Goal: Task Accomplishment & Management: Manage account settings

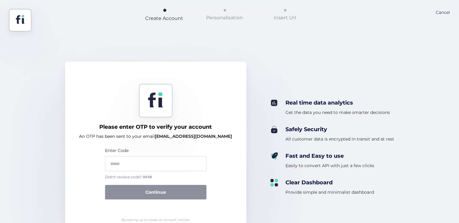
click at [439, 9] on div "Cancel" at bounding box center [443, 20] width 14 height 22
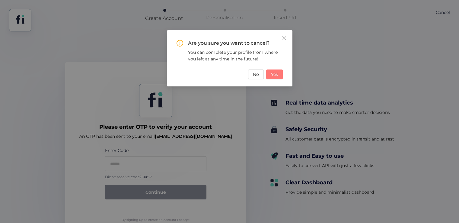
click at [275, 74] on span "Yes" at bounding box center [274, 74] width 7 height 7
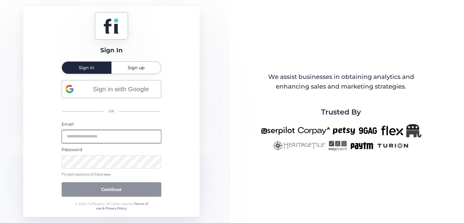
click at [134, 136] on input "email" at bounding box center [112, 136] width 100 height 13
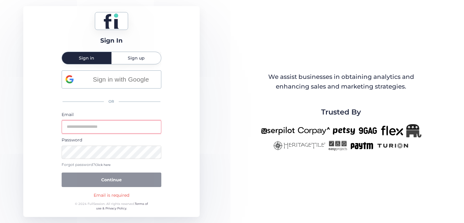
type input "**********"
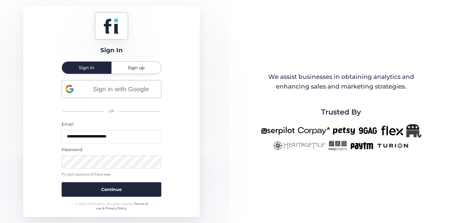
click at [136, 119] on div "**********" at bounding box center [112, 138] width 100 height 116
drag, startPoint x: 108, startPoint y: 110, endPoint x: 112, endPoint y: 111, distance: 4.7
click at [112, 111] on div "OR" at bounding box center [112, 111] width 100 height 13
click at [124, 114] on div "OR" at bounding box center [112, 111] width 100 height 13
drag, startPoint x: 159, startPoint y: 112, endPoint x: 104, endPoint y: 109, distance: 55.6
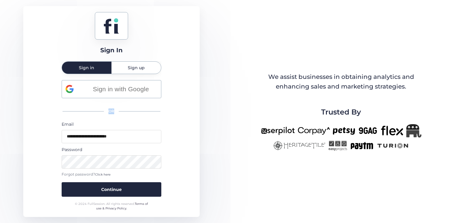
click at [104, 109] on div "OR" at bounding box center [112, 111] width 100 height 13
drag, startPoint x: 109, startPoint y: 111, endPoint x: 113, endPoint y: 112, distance: 3.7
click at [113, 112] on div "OR" at bounding box center [112, 111] width 100 height 13
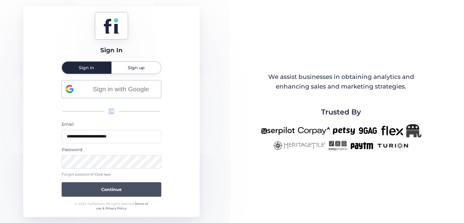
click at [113, 185] on button "Continue" at bounding box center [112, 189] width 100 height 14
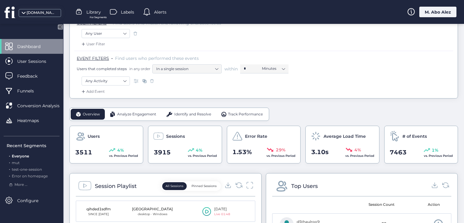
scroll to position [91, 0]
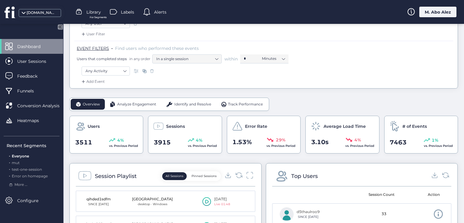
drag, startPoint x: 126, startPoint y: 100, endPoint x: 82, endPoint y: 84, distance: 47.1
click at [126, 100] on div "Analyze Engagement" at bounding box center [133, 104] width 56 height 11
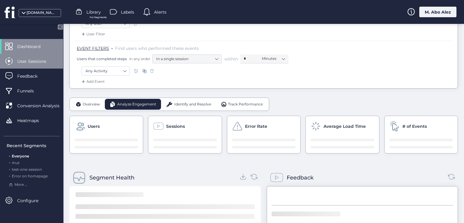
click at [30, 60] on span "User Sessions" at bounding box center [36, 61] width 38 height 7
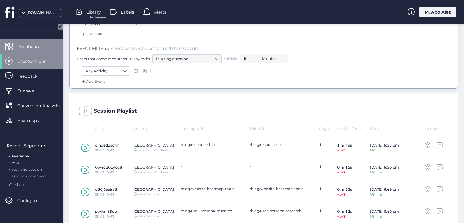
click at [43, 43] on span "Dashboard" at bounding box center [33, 46] width 32 height 7
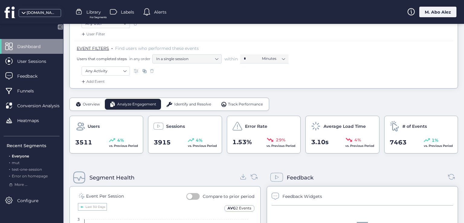
click at [183, 106] on span "Identify and Resolve" at bounding box center [192, 104] width 37 height 6
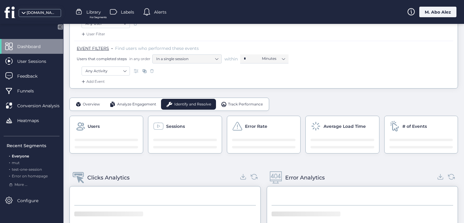
click at [38, 61] on span "User Sessions" at bounding box center [36, 61] width 38 height 7
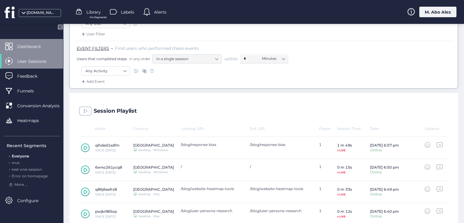
click at [35, 45] on span "Dashboard" at bounding box center [33, 46] width 32 height 7
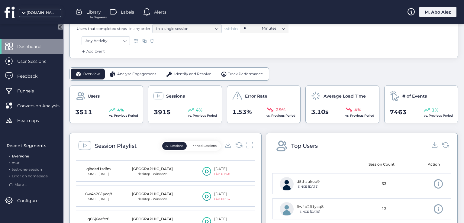
click at [123, 74] on span "Analyze Engagement" at bounding box center [136, 74] width 39 height 6
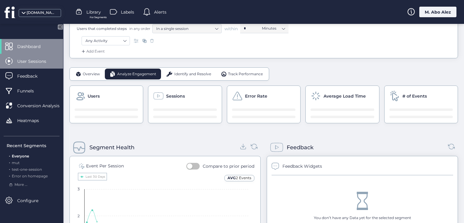
click at [44, 59] on span "User Sessions" at bounding box center [36, 61] width 38 height 7
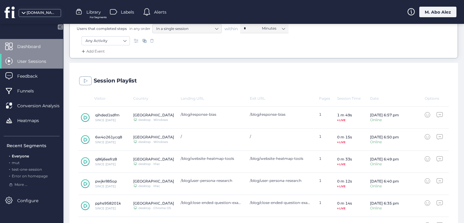
click at [37, 39] on div "Dashboard" at bounding box center [31, 46] width 63 height 15
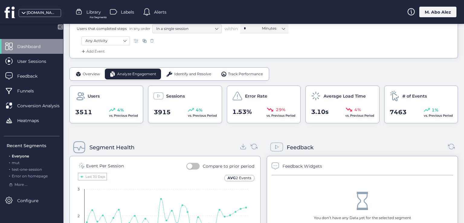
click at [182, 73] on span "Identify and Resolve" at bounding box center [192, 74] width 37 height 6
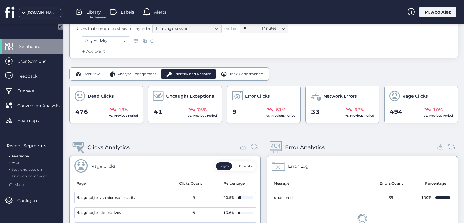
click at [100, 72] on div "Overview" at bounding box center [88, 74] width 34 height 11
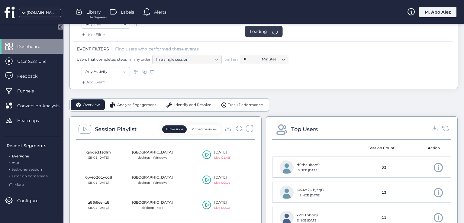
scroll to position [91, 0]
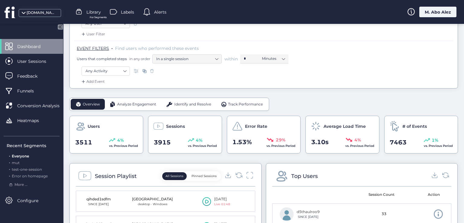
click at [177, 103] on span "Identify and Resolve" at bounding box center [192, 104] width 37 height 6
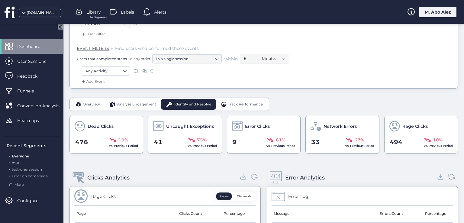
click at [90, 102] on span "Overview" at bounding box center [91, 104] width 17 height 6
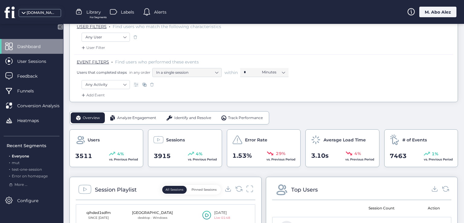
scroll to position [91, 0]
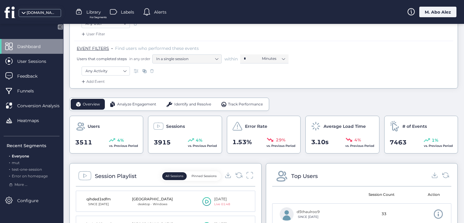
click at [180, 103] on span "Identify and Resolve" at bounding box center [192, 104] width 37 height 6
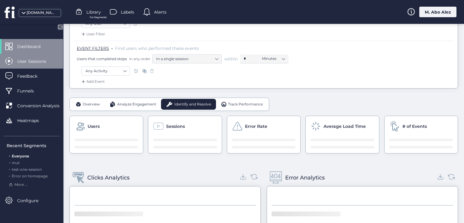
click at [38, 56] on div "User Sessions" at bounding box center [31, 61] width 63 height 15
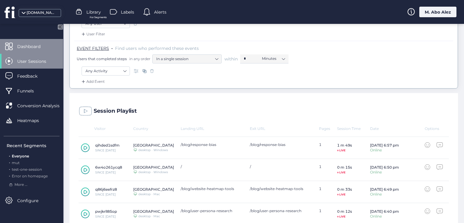
click at [43, 43] on span "Dashboard" at bounding box center [33, 46] width 32 height 7
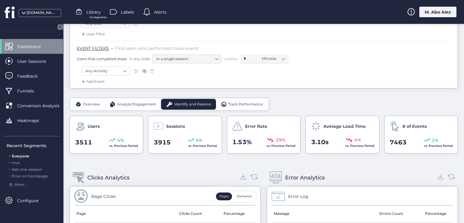
click at [129, 100] on div "Analyze Engagement" at bounding box center [133, 104] width 56 height 11
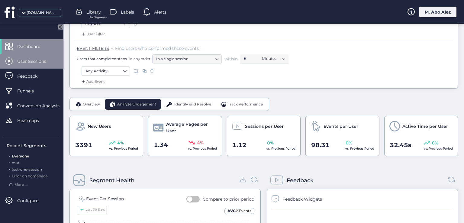
click at [32, 58] on span "User Sessions" at bounding box center [36, 61] width 38 height 7
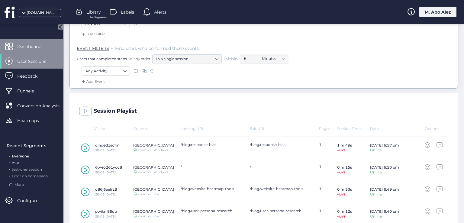
click at [27, 49] on span "Dashboard" at bounding box center [33, 46] width 32 height 7
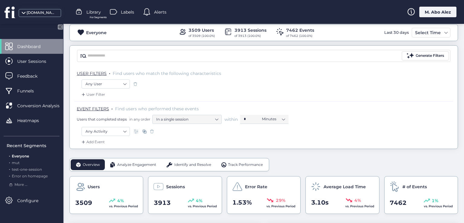
scroll to position [60, 0]
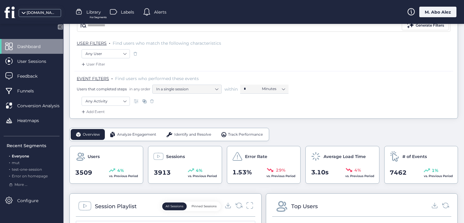
click at [182, 132] on span "Identify and Resolve" at bounding box center [192, 135] width 37 height 6
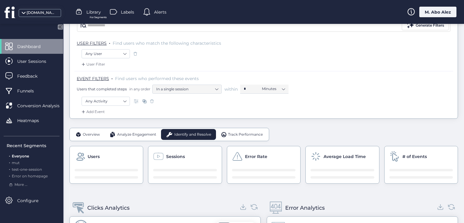
click at [33, 50] on div "Dashboard" at bounding box center [31, 46] width 63 height 15
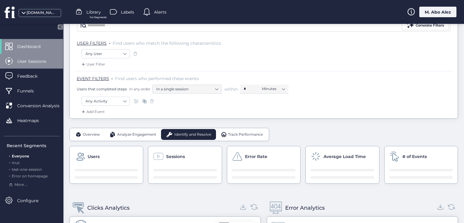
click at [33, 54] on div "User Sessions" at bounding box center [31, 61] width 63 height 15
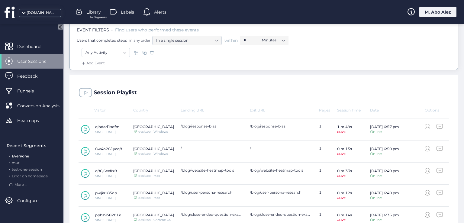
scroll to position [91, 0]
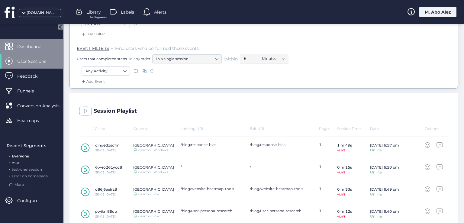
click at [43, 47] on span "Dashboard" at bounding box center [33, 46] width 32 height 7
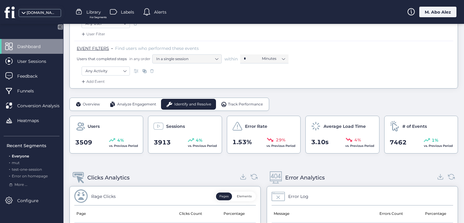
click at [87, 102] on span "Overview" at bounding box center [91, 104] width 17 height 6
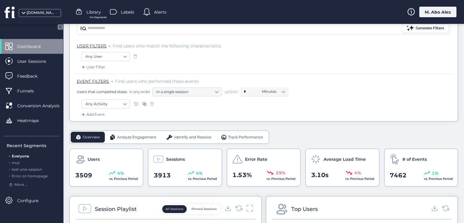
scroll to position [91, 0]
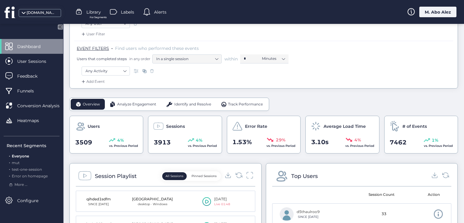
click at [177, 104] on span "Identify and Resolve" at bounding box center [192, 104] width 37 height 6
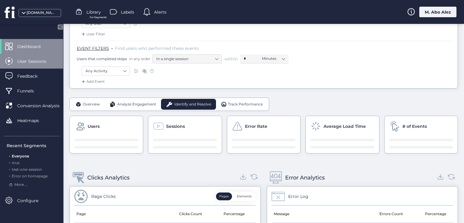
click at [41, 60] on span "User Sessions" at bounding box center [36, 61] width 38 height 7
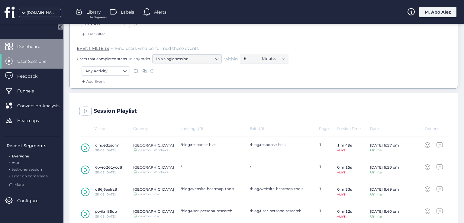
click at [32, 51] on div "Dashboard" at bounding box center [31, 46] width 63 height 15
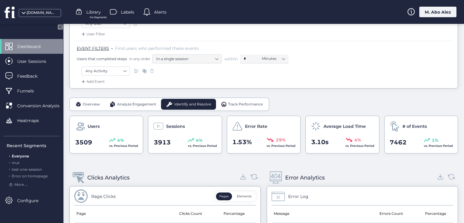
click at [134, 101] on span "Analyze Engagement" at bounding box center [136, 104] width 39 height 6
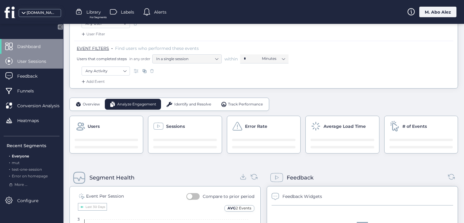
click at [47, 68] on div "User Sessions" at bounding box center [31, 61] width 63 height 15
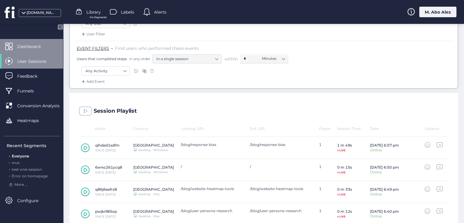
click at [36, 44] on span "Dashboard" at bounding box center [33, 46] width 32 height 7
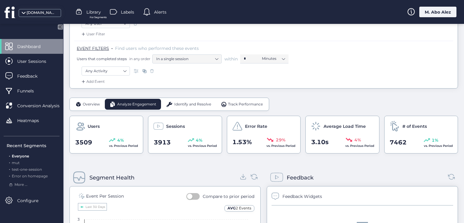
click at [424, 13] on div "M. Abo Alez" at bounding box center [437, 12] width 37 height 11
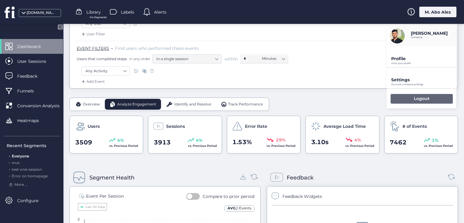
click at [400, 96] on div "Logout" at bounding box center [421, 99] width 62 height 10
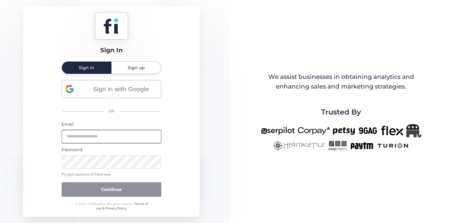
click at [106, 137] on input "email" at bounding box center [112, 136] width 100 height 13
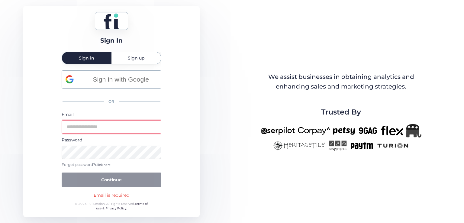
type input "**********"
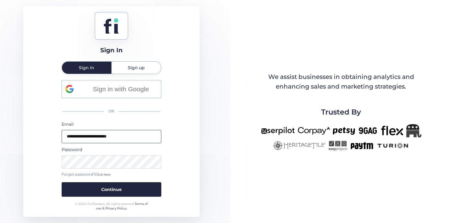
click at [62, 182] on button "Continue" at bounding box center [112, 189] width 100 height 14
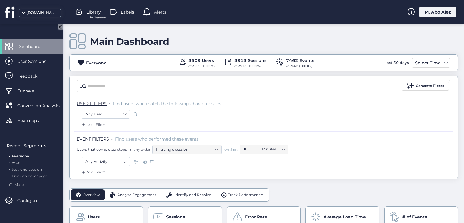
scroll to position [91, 0]
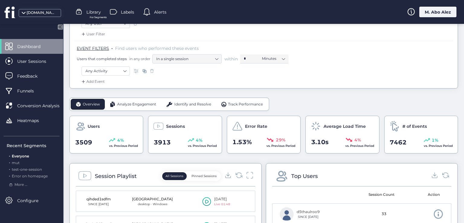
drag, startPoint x: 184, startPoint y: 104, endPoint x: 69, endPoint y: 92, distance: 115.9
click at [184, 104] on span "Identify and Resolve" at bounding box center [192, 104] width 37 height 6
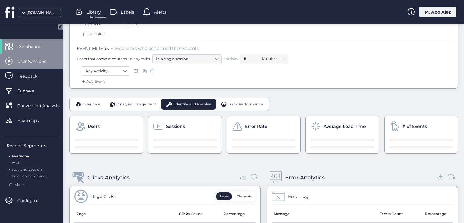
click at [35, 60] on span "User Sessions" at bounding box center [36, 61] width 38 height 7
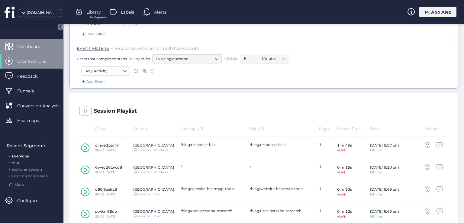
click at [45, 46] on span "Dashboard" at bounding box center [33, 46] width 32 height 7
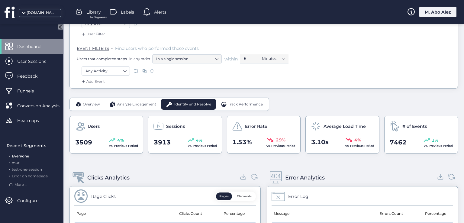
click at [121, 104] on span "Analyze Engagement" at bounding box center [136, 104] width 39 height 6
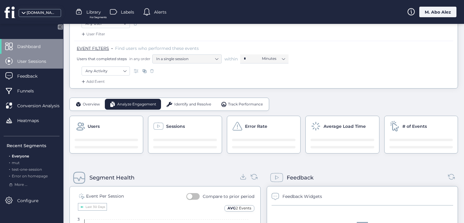
click at [39, 61] on span "User Sessions" at bounding box center [36, 61] width 38 height 7
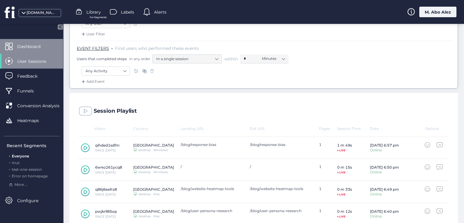
click at [40, 42] on div "Dashboard" at bounding box center [31, 46] width 63 height 15
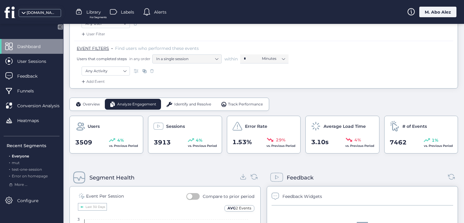
drag, startPoint x: 241, startPoint y: 102, endPoint x: 93, endPoint y: 82, distance: 149.5
click at [240, 102] on span "Track Performance" at bounding box center [245, 104] width 35 height 6
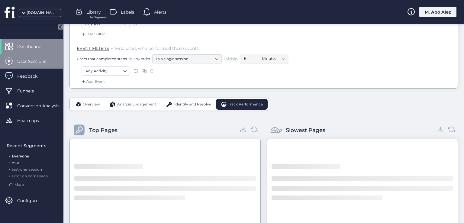
click at [39, 60] on span "User Sessions" at bounding box center [36, 61] width 38 height 7
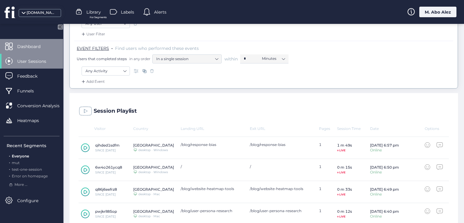
click at [43, 48] on span "Dashboard" at bounding box center [33, 46] width 32 height 7
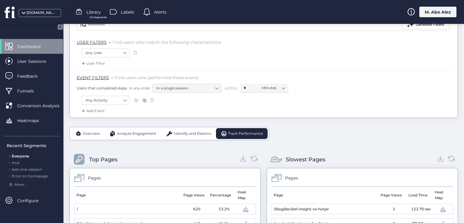
scroll to position [60, 0]
click at [91, 134] on span "Overview" at bounding box center [91, 135] width 17 height 6
